Goal: Transaction & Acquisition: Purchase product/service

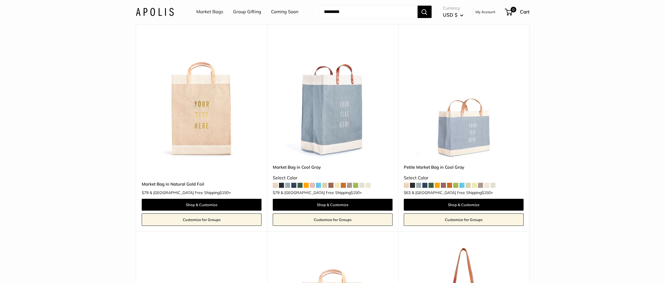
scroll to position [2136, 0]
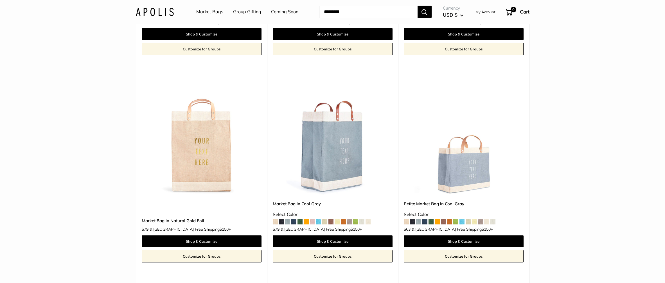
click at [295, 219] on span at bounding box center [293, 221] width 5 height 5
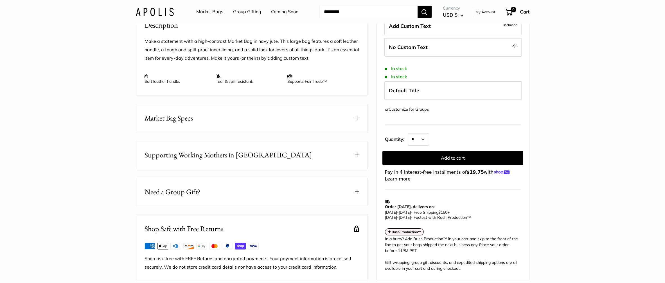
scroll to position [253, 0]
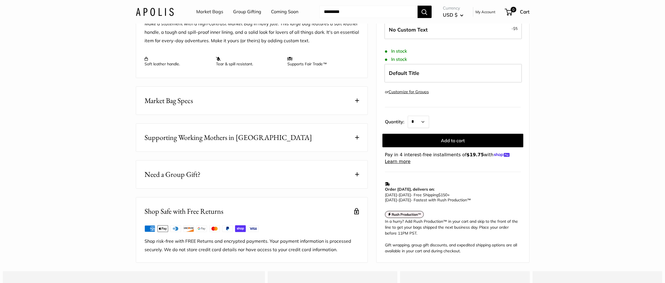
click at [358, 139] on span at bounding box center [357, 137] width 4 height 4
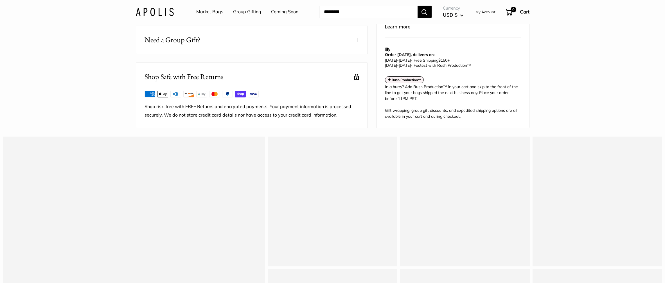
scroll to position [600, 0]
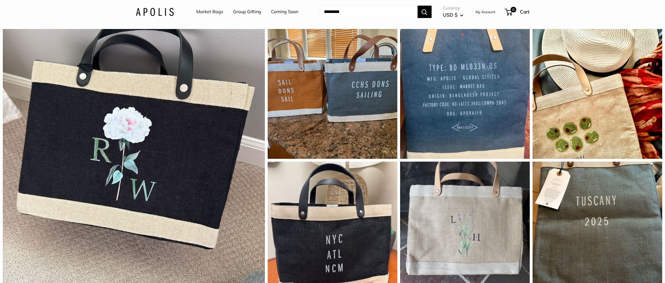
drag, startPoint x: 467, startPoint y: 96, endPoint x: 559, endPoint y: 23, distance: 116.9
click at [559, 23] on header "Market Bags Group Gifting Coming Soon Need help? Text Us: 20919 hello@apolisglo…" at bounding box center [332, 12] width 665 height 24
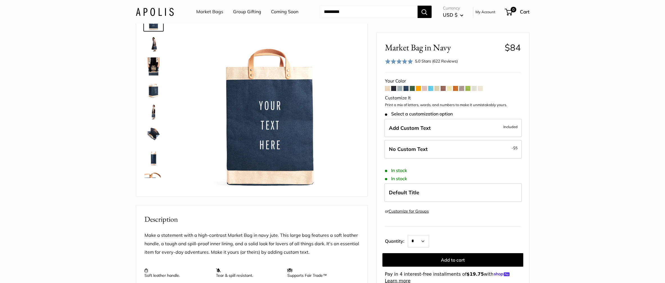
scroll to position [0, 0]
